Goal: Task Accomplishment & Management: Use online tool/utility

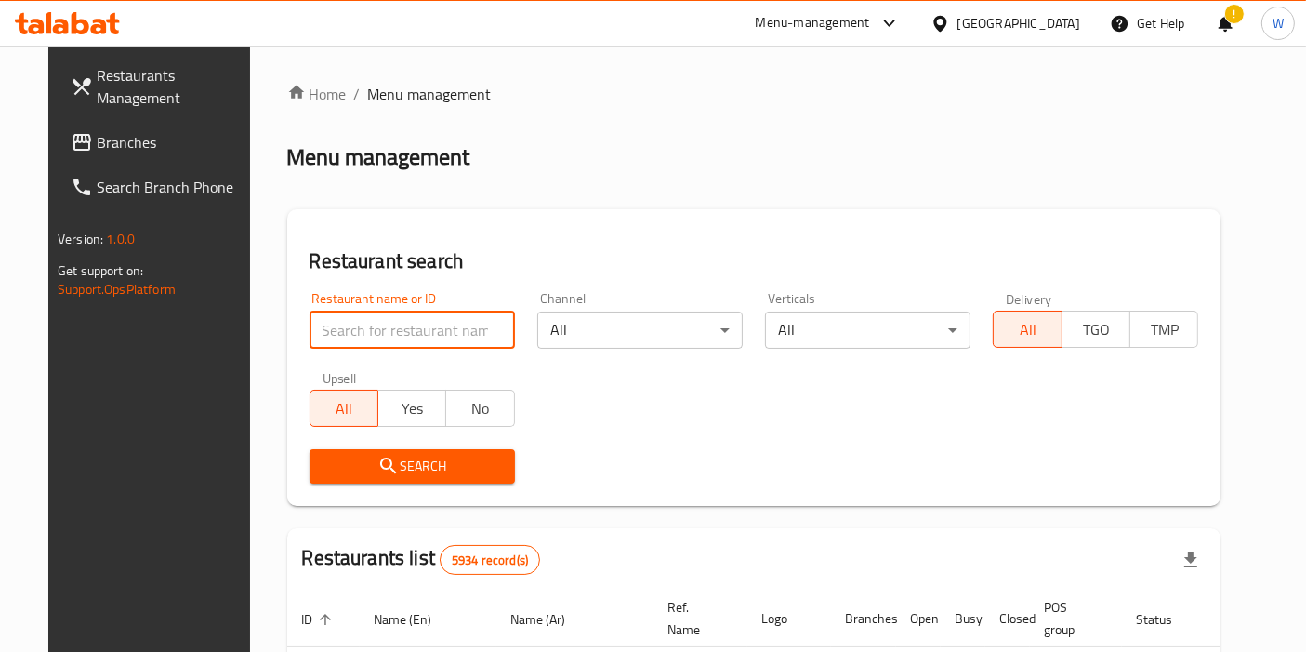
click at [385, 324] on input "search" at bounding box center [412, 329] width 205 height 37
type input "[PERSON_NAME]"
click button "Search" at bounding box center [412, 466] width 205 height 34
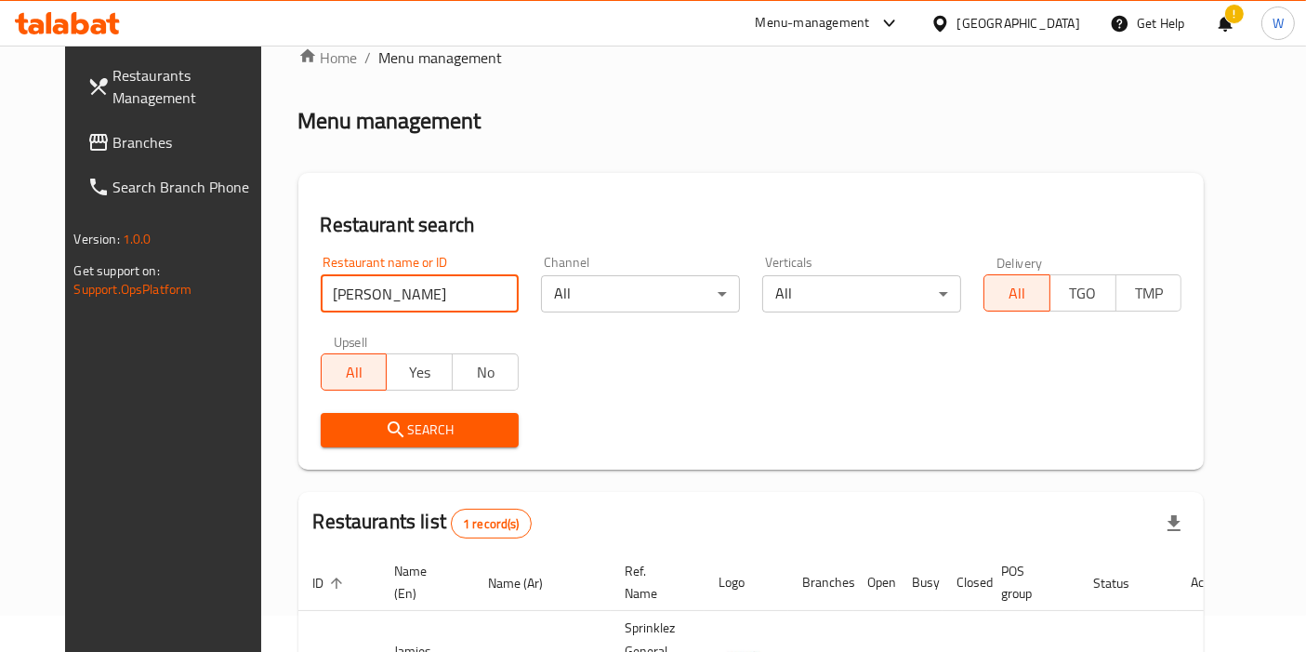
scroll to position [161, 0]
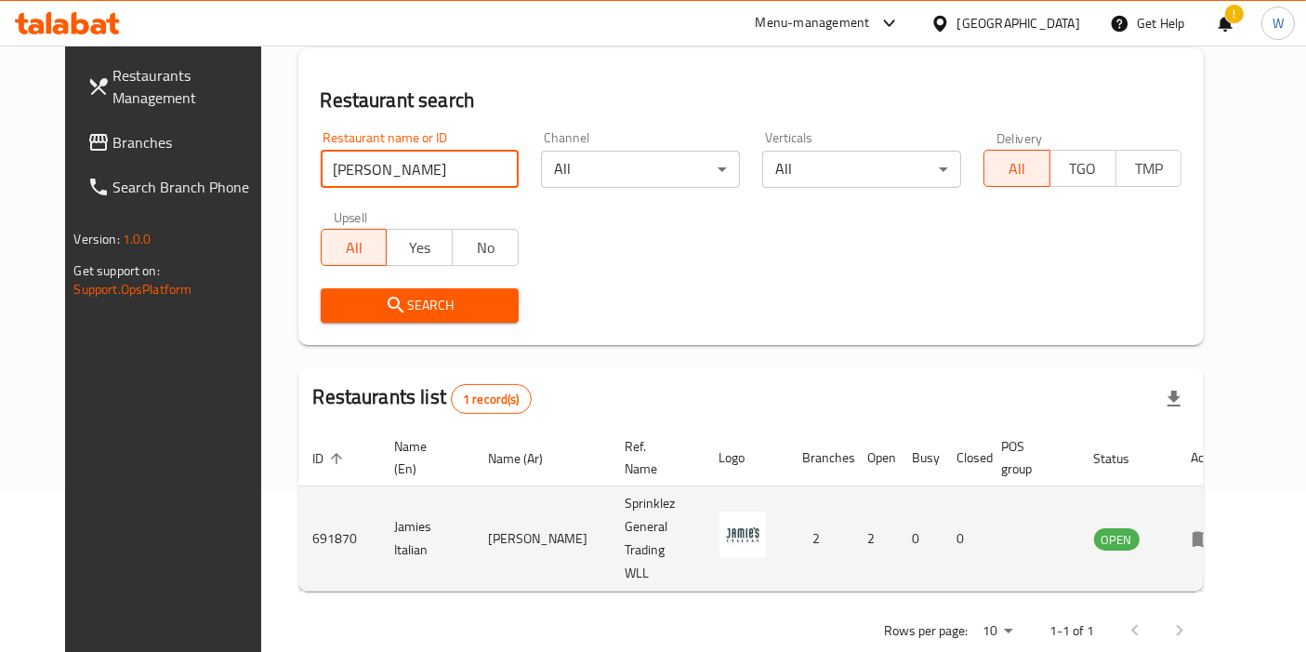
click at [1226, 527] on link "enhanced table" at bounding box center [1209, 538] width 34 height 22
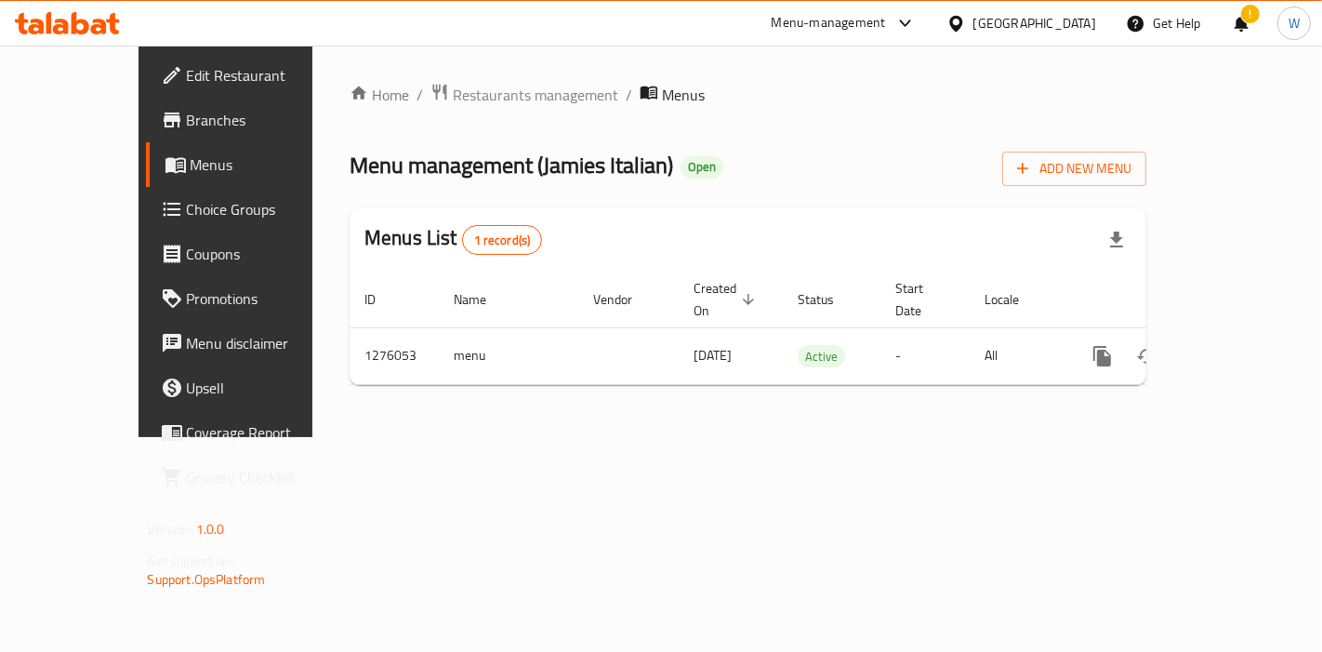
click at [187, 115] on span "Branches" at bounding box center [265, 120] width 157 height 22
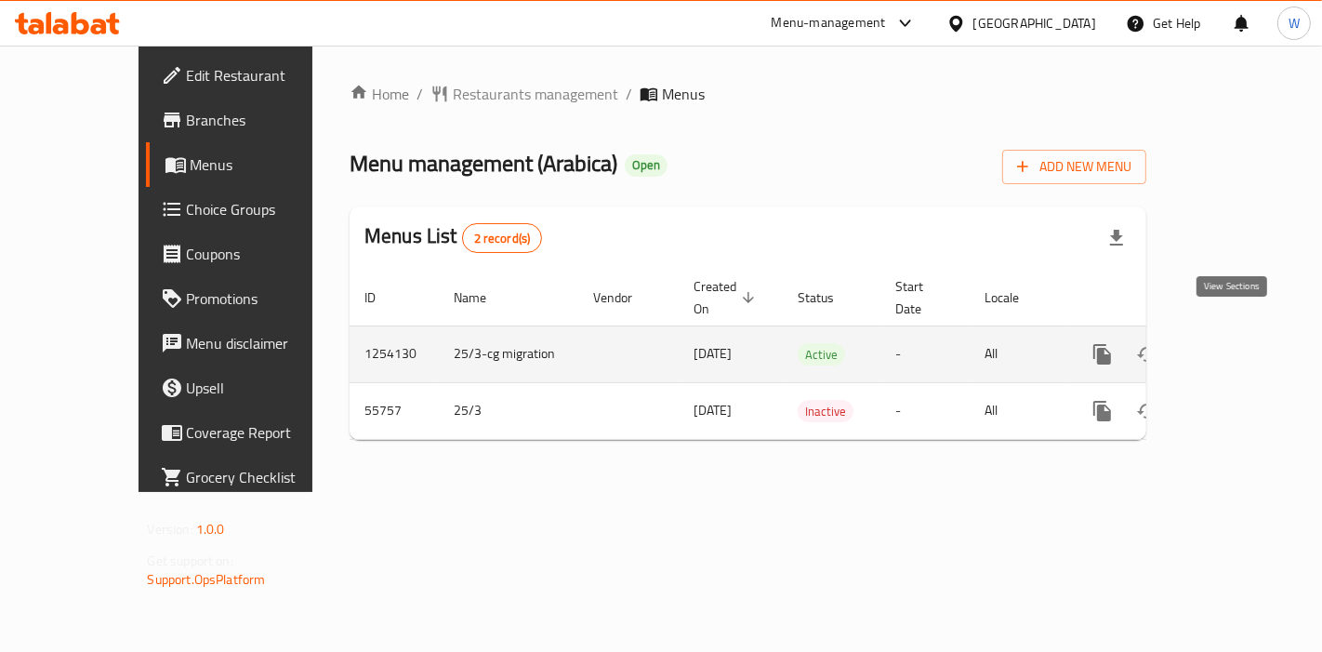
click at [1259, 332] on link "enhanced table" at bounding box center [1236, 354] width 45 height 45
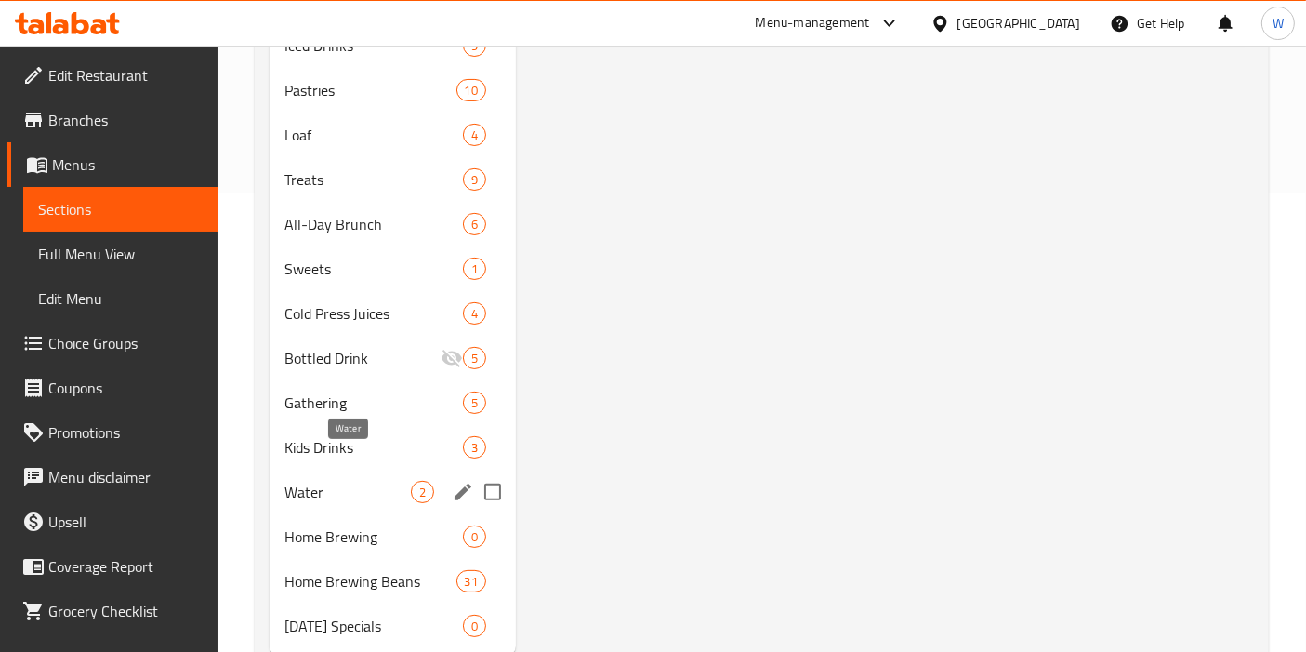
scroll to position [485, 0]
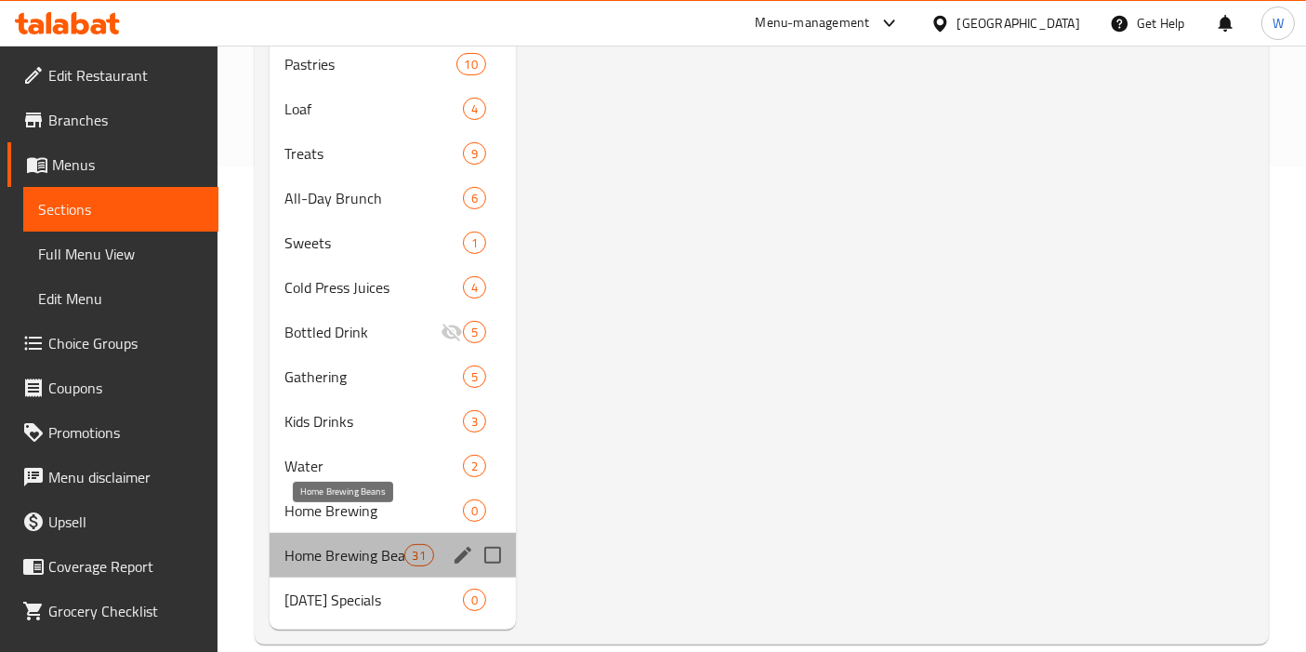
click at [350, 544] on span "Home Brewing Beans" at bounding box center [343, 555] width 119 height 22
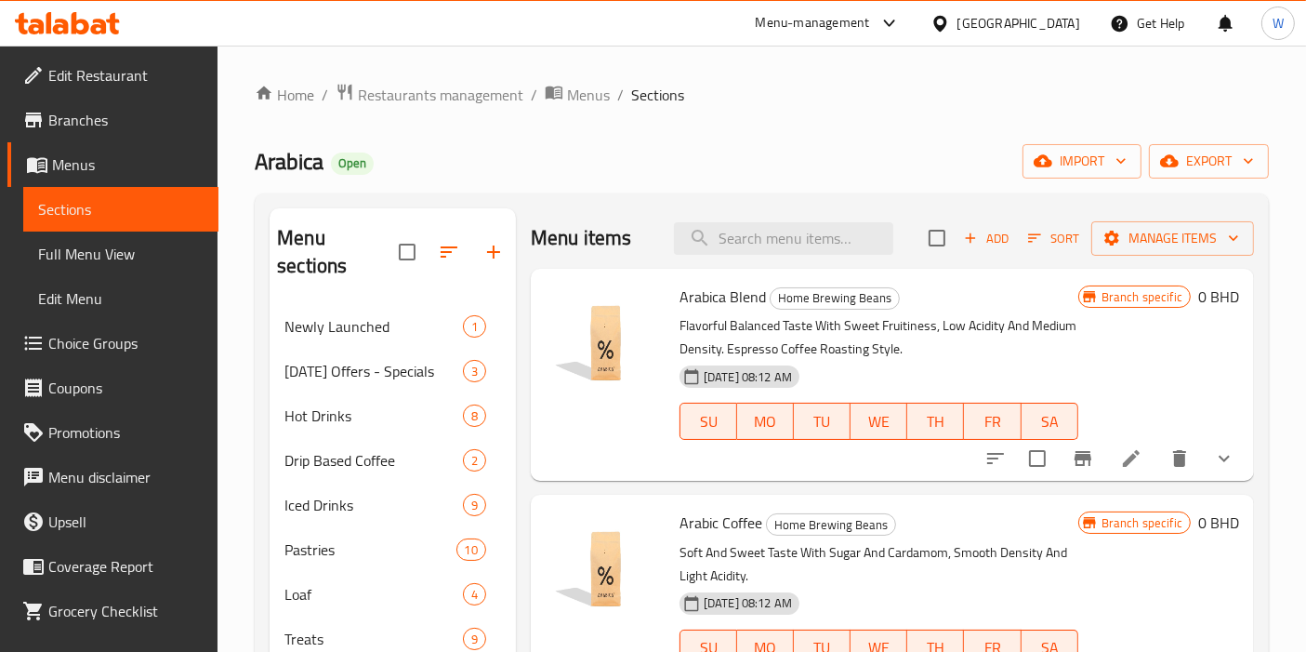
click at [1219, 461] on icon "show more" at bounding box center [1224, 459] width 11 height 7
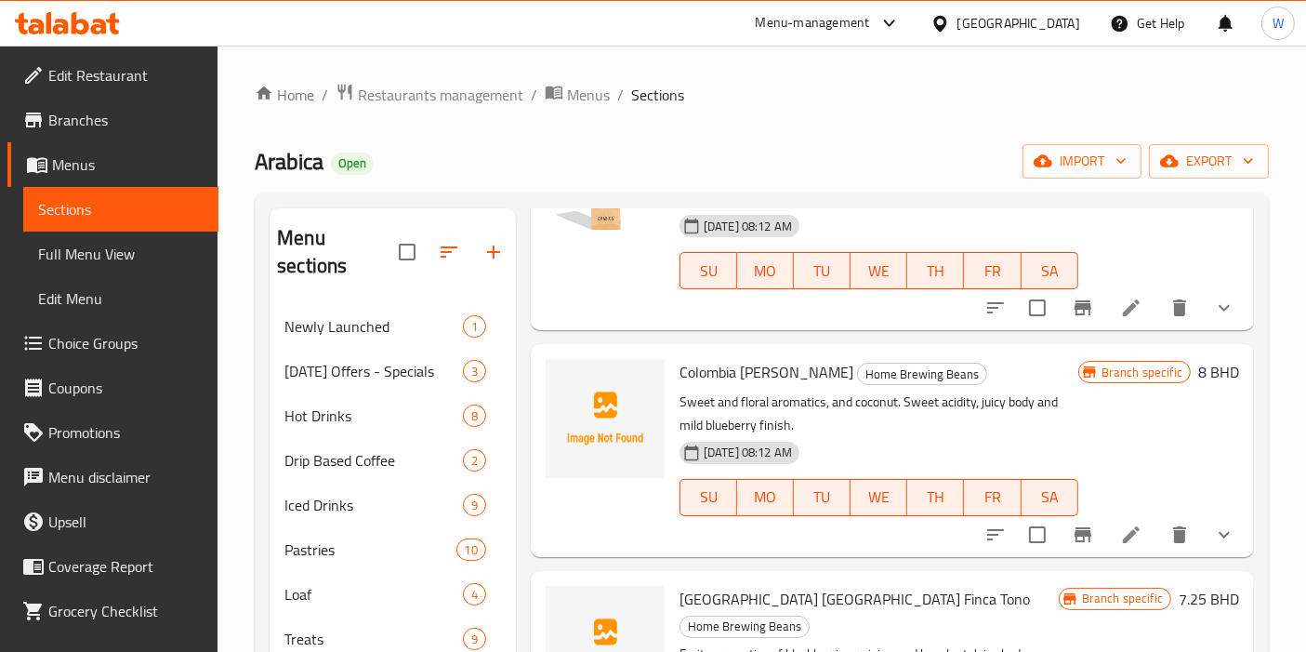
scroll to position [4441, 0]
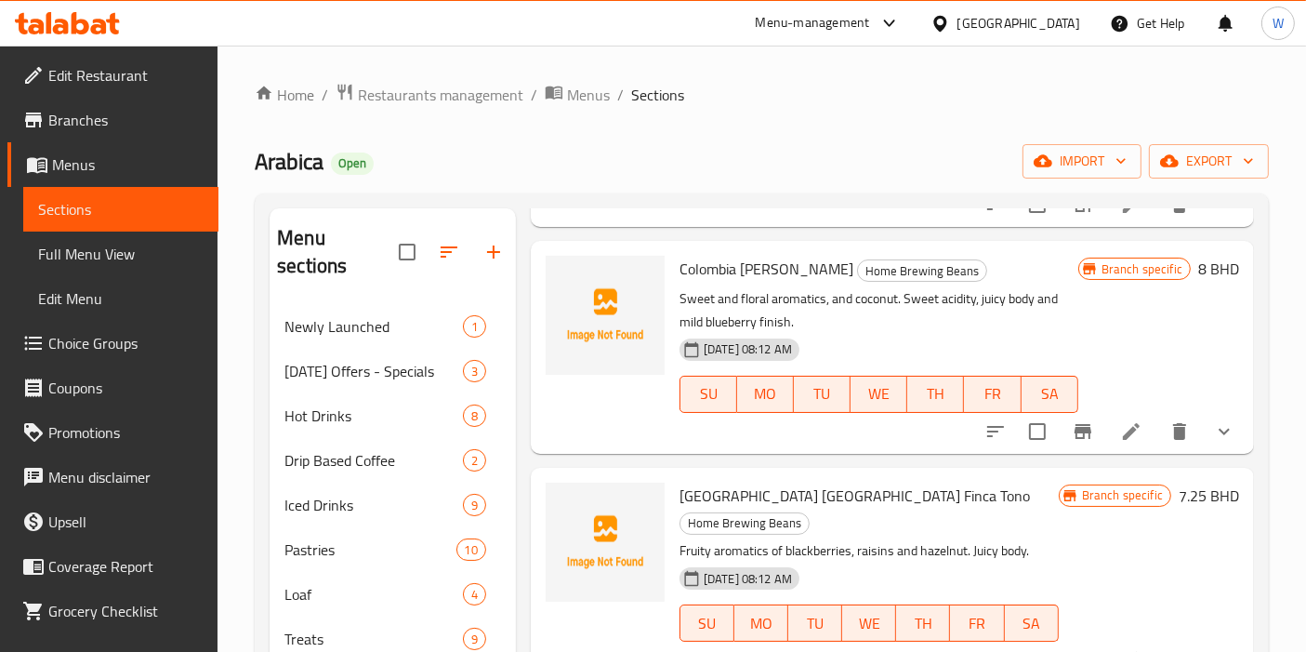
click at [1222, 409] on button "show more" at bounding box center [1224, 431] width 45 height 45
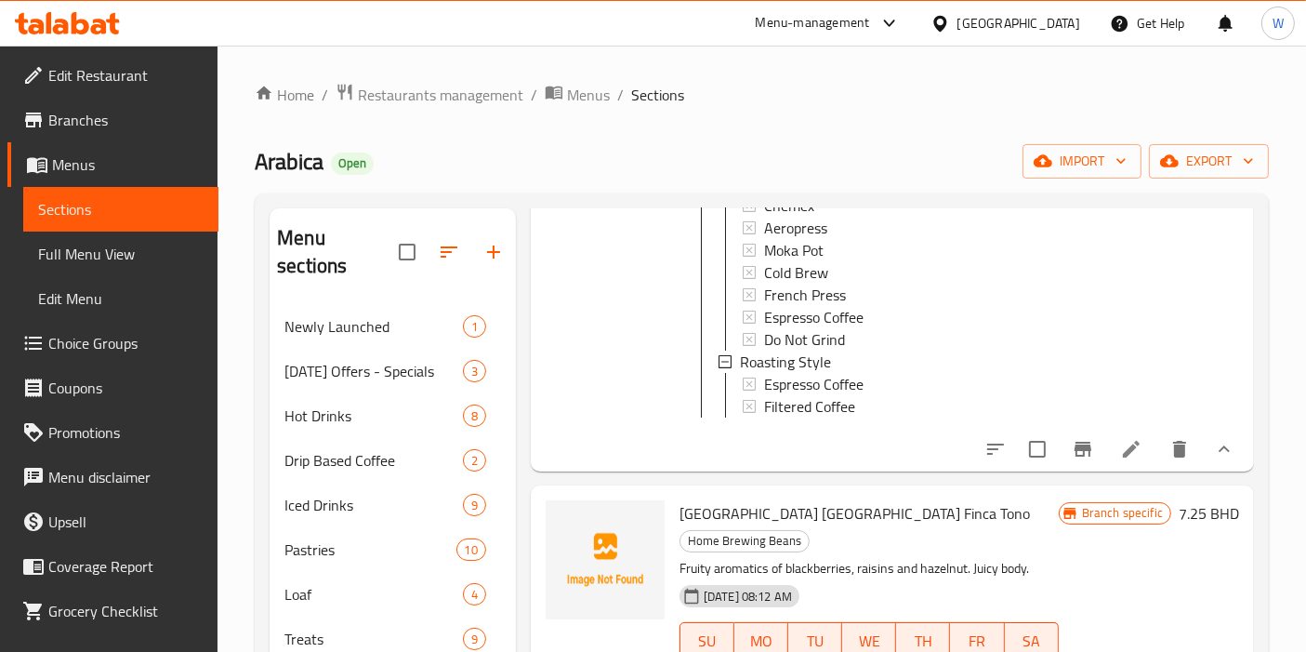
scroll to position [5267, 0]
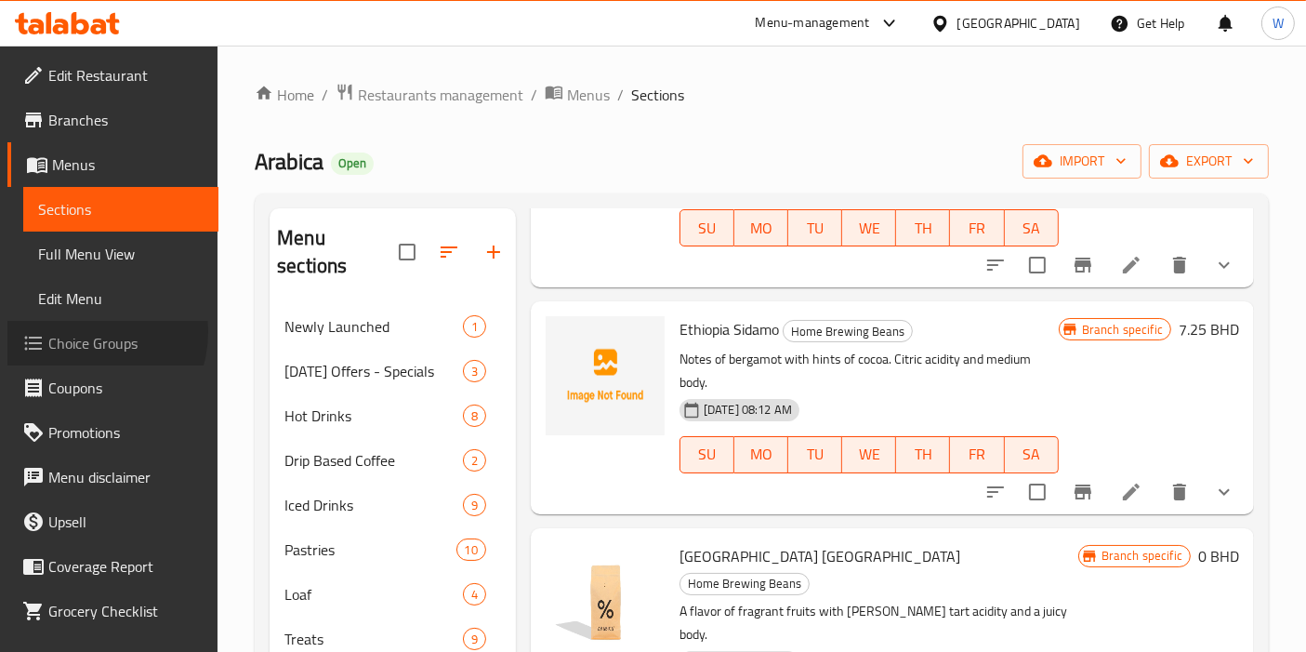
click at [85, 332] on span "Choice Groups" at bounding box center [125, 343] width 155 height 22
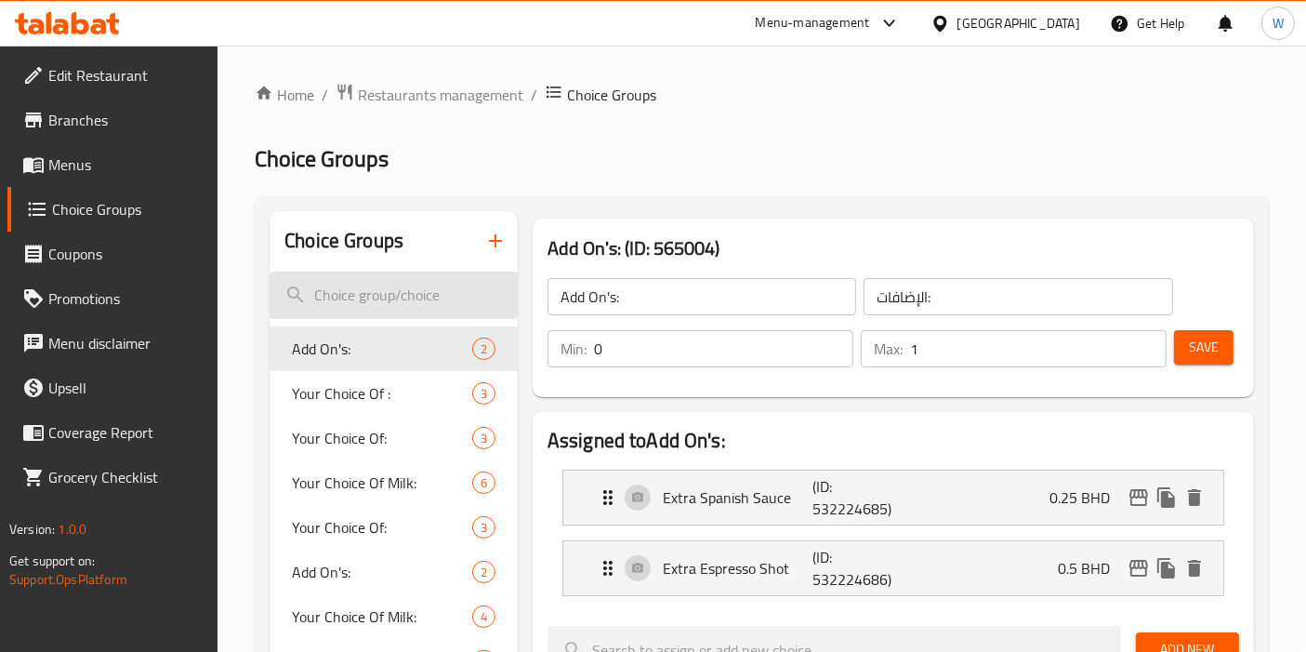
click at [398, 295] on input "search" at bounding box center [394, 294] width 248 height 47
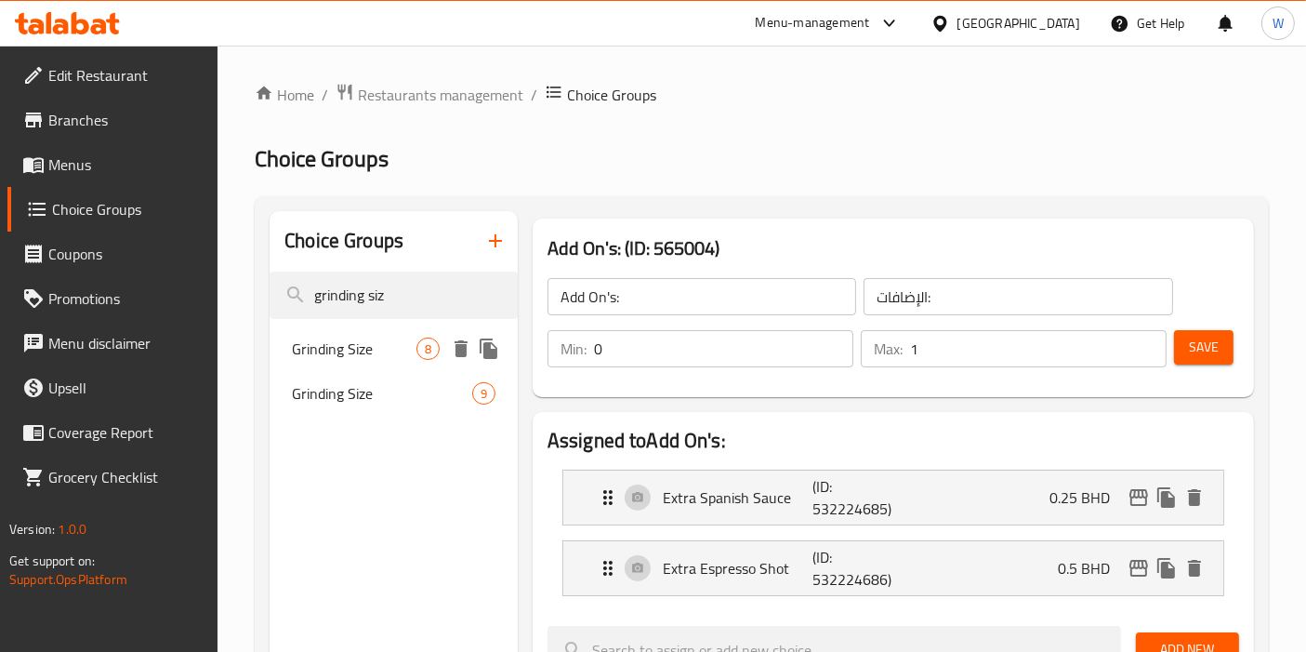
type input "grinding siz"
click at [328, 357] on span "Grinding Size" at bounding box center [354, 348] width 125 height 22
type input "Grinding Size"
type input "نوعية الطحن"
type input "1"
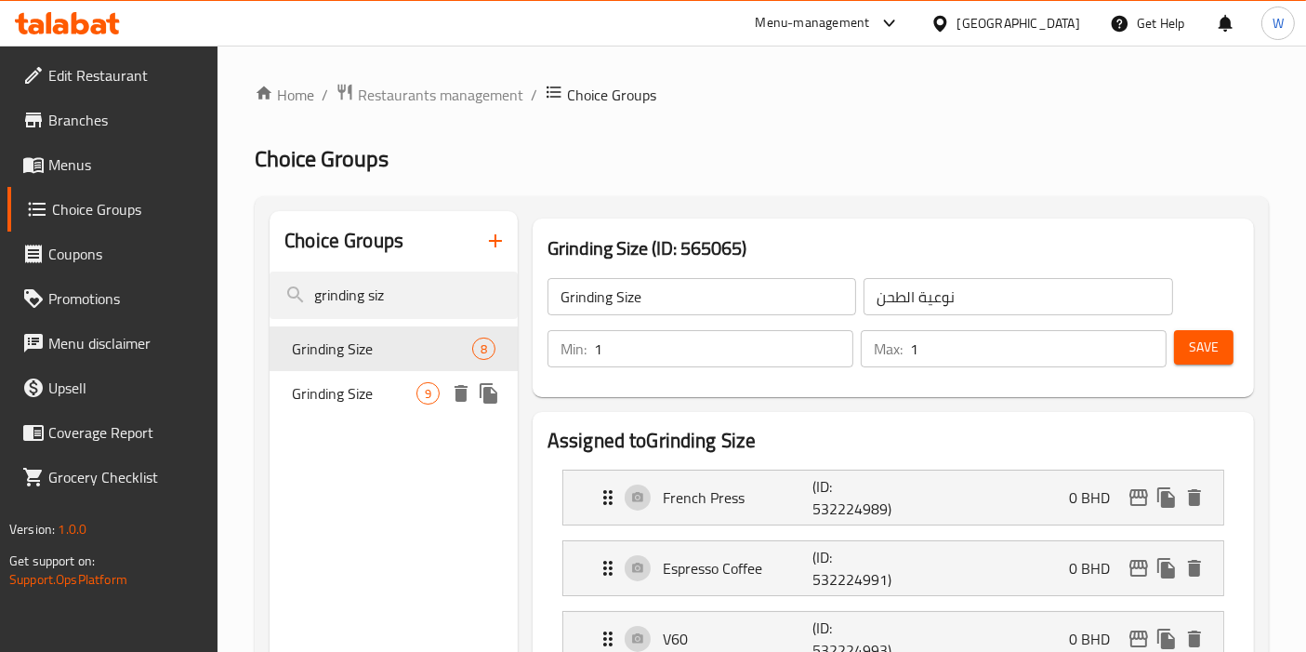
click at [329, 395] on span "Grinding Size" at bounding box center [354, 393] width 125 height 22
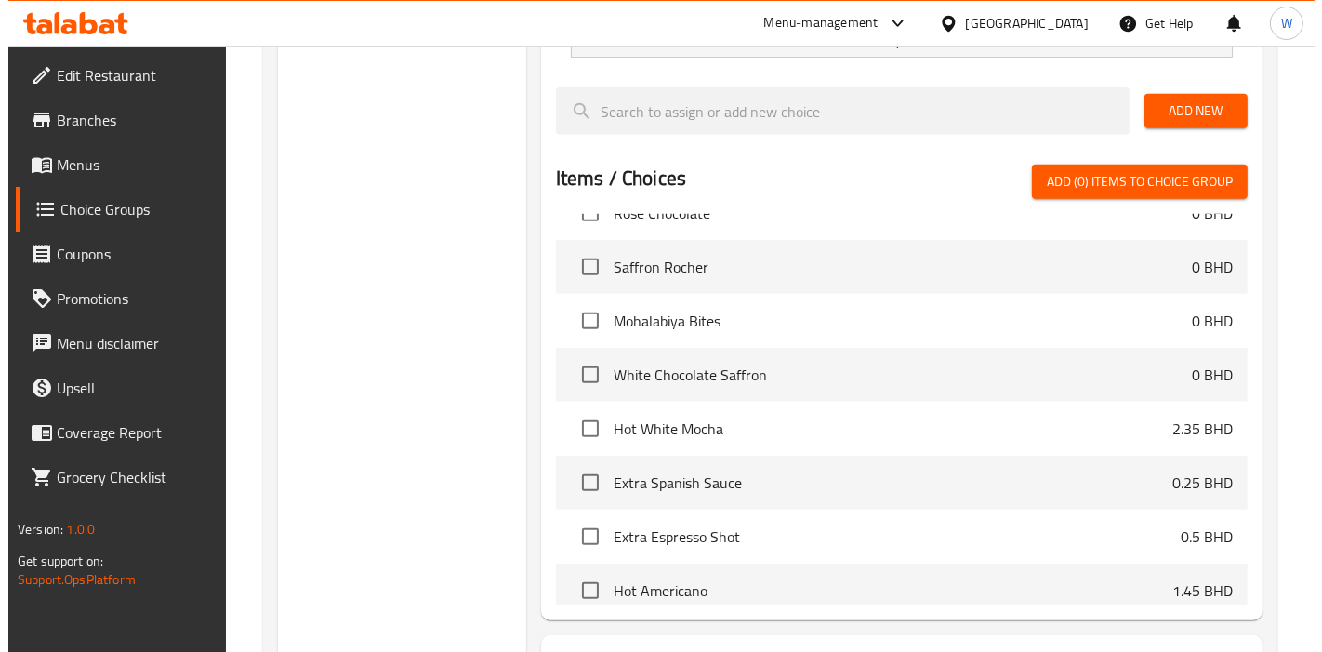
scroll to position [1185, 0]
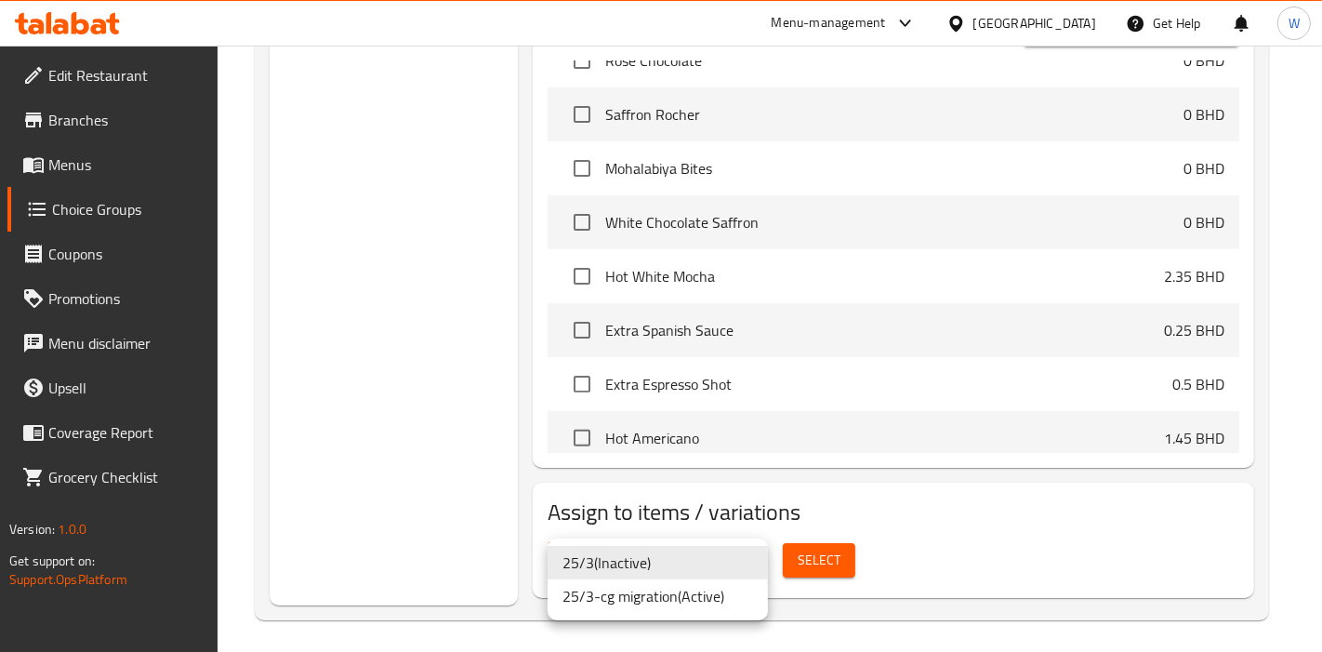
click at [728, 600] on li "25/3-cg migration ( Active )" at bounding box center [658, 595] width 220 height 33
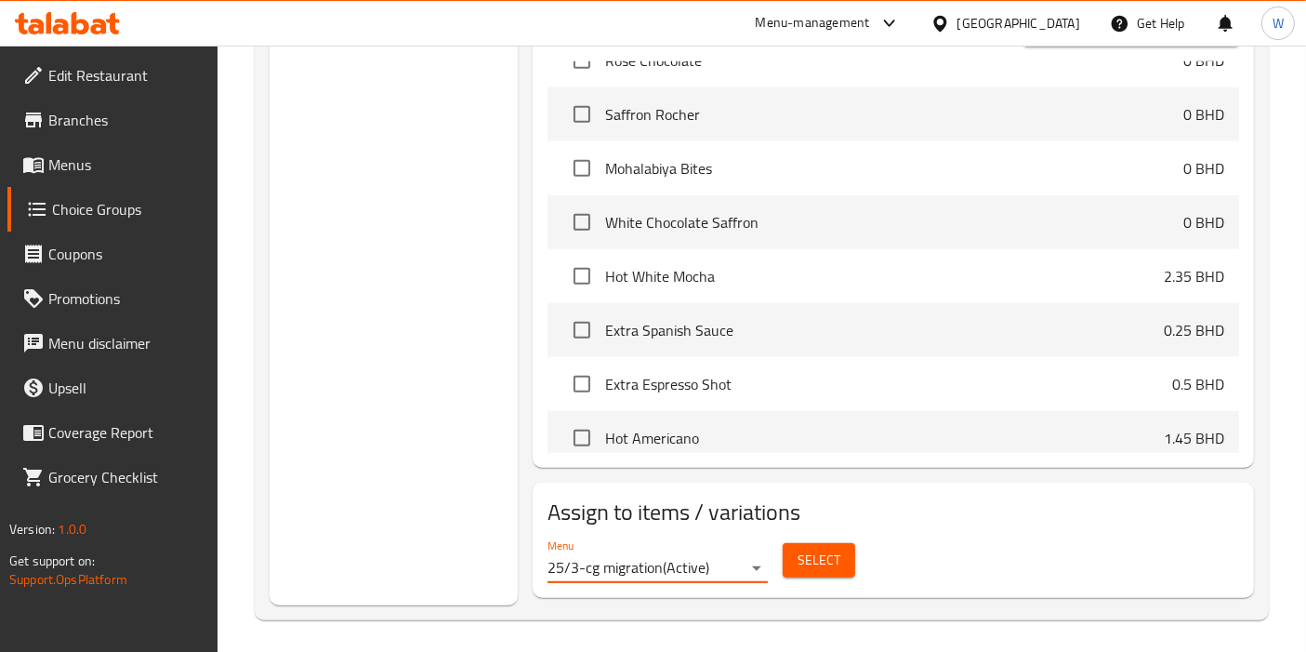
click at [788, 571] on button "Select" at bounding box center [819, 560] width 73 height 34
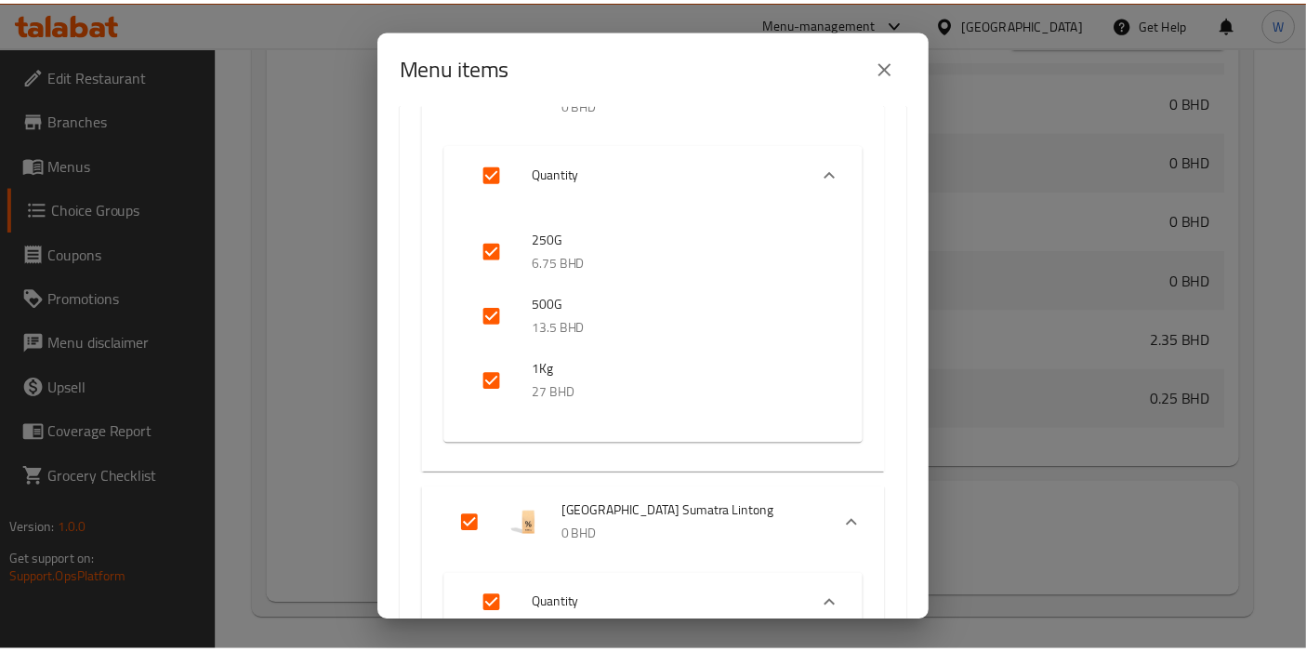
scroll to position [2396, 0]
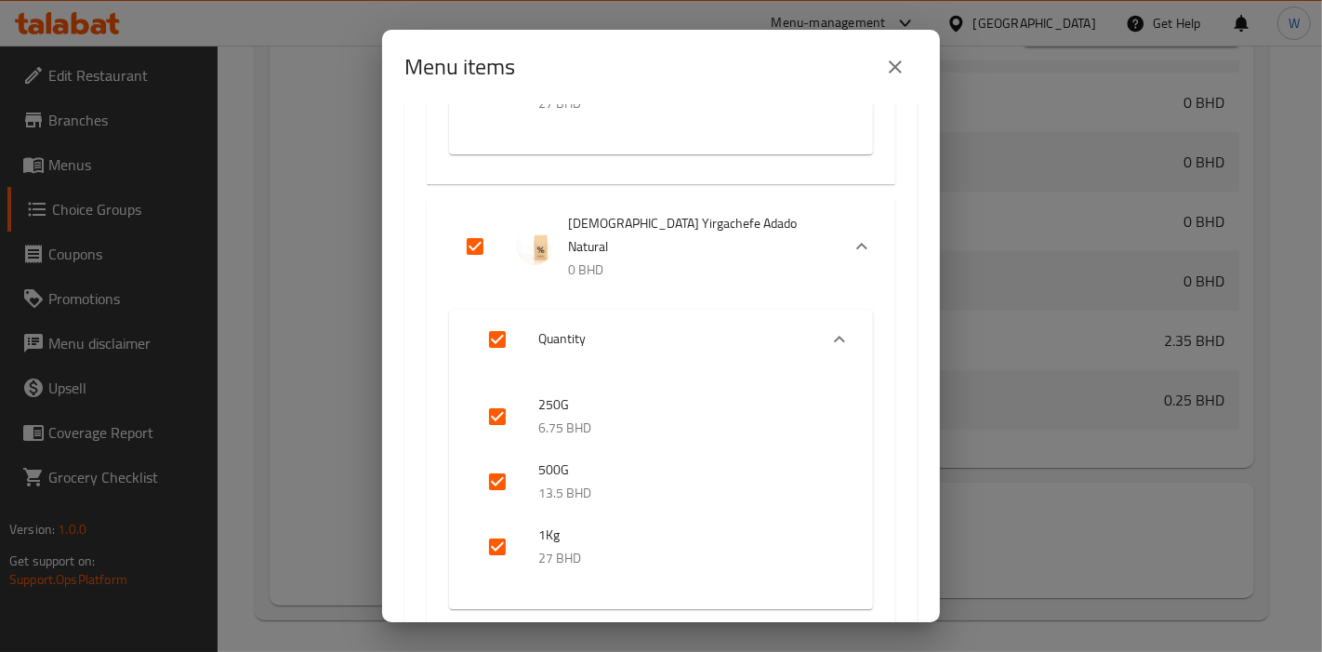
click at [898, 64] on icon "close" at bounding box center [895, 66] width 13 height 13
